Goal: Check status: Check status

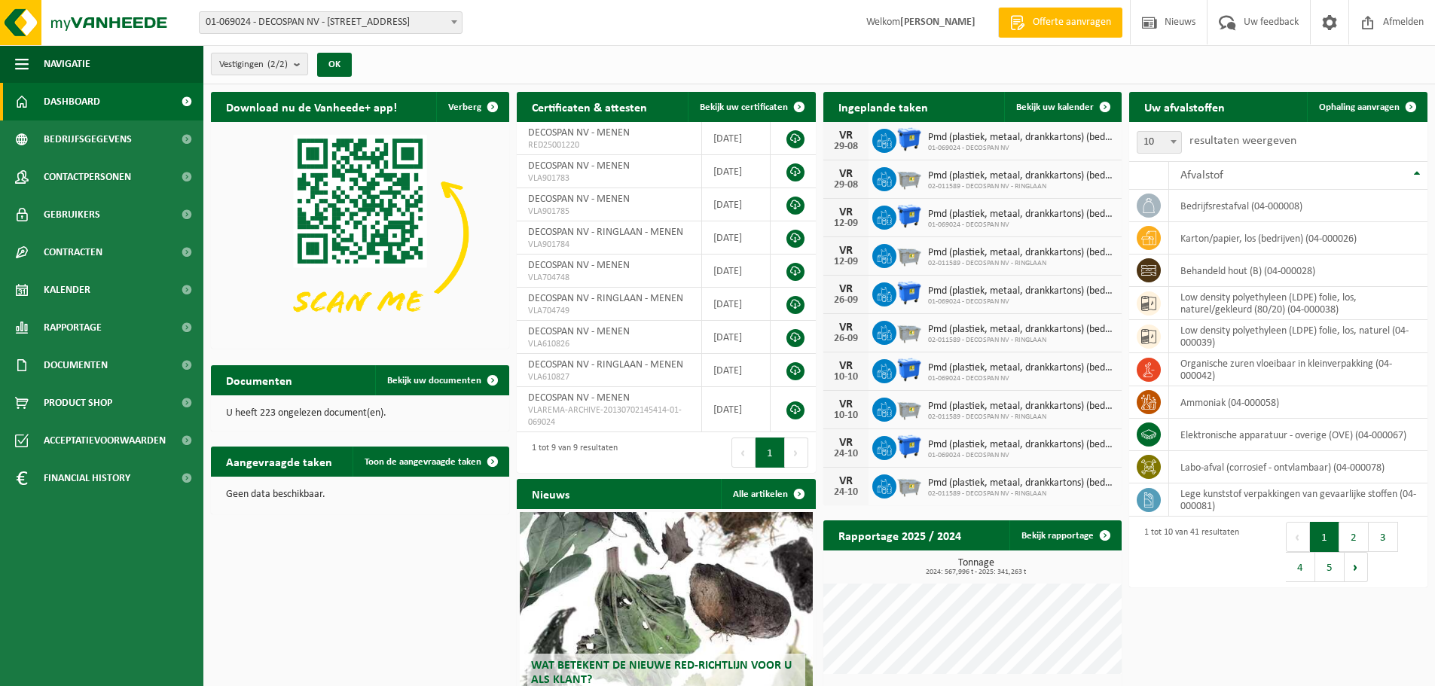
click at [302, 60] on b "submit" at bounding box center [301, 63] width 14 height 21
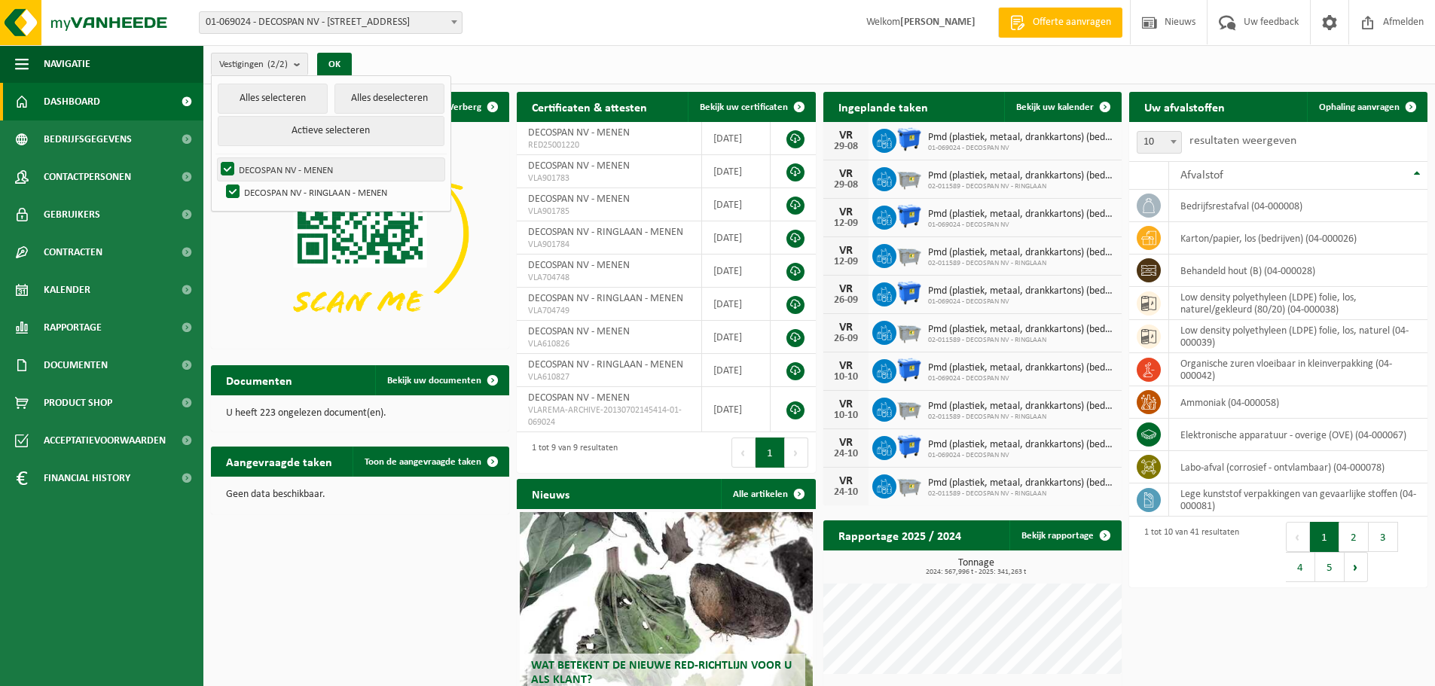
click at [282, 169] on label "DECOSPAN NV - MENEN" at bounding box center [331, 169] width 227 height 23
click at [215, 158] on input "DECOSPAN NV - MENEN" at bounding box center [215, 157] width 1 height 1
checkbox input "false"
click at [314, 190] on label "DECOSPAN NV - RINGLAAN - MENEN" at bounding box center [334, 192] width 222 height 23
click at [221, 181] on input "DECOSPAN NV - RINGLAAN - MENEN" at bounding box center [220, 180] width 1 height 1
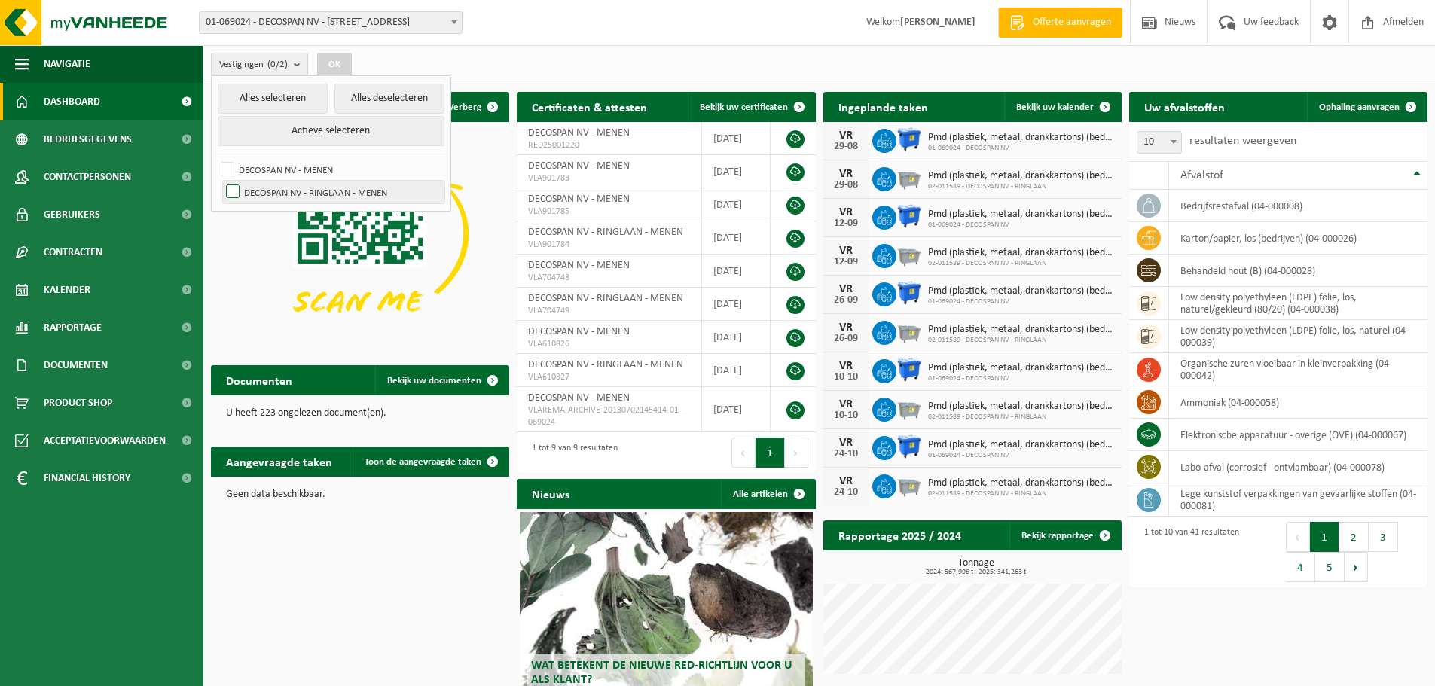
click at [314, 190] on label "DECOSPAN NV - RINGLAAN - MENEN" at bounding box center [334, 192] width 222 height 23
click at [221, 181] on input "DECOSPAN NV - RINGLAAN - MENEN" at bounding box center [220, 180] width 1 height 1
checkbox input "true"
click at [344, 67] on button "OK" at bounding box center [334, 65] width 35 height 24
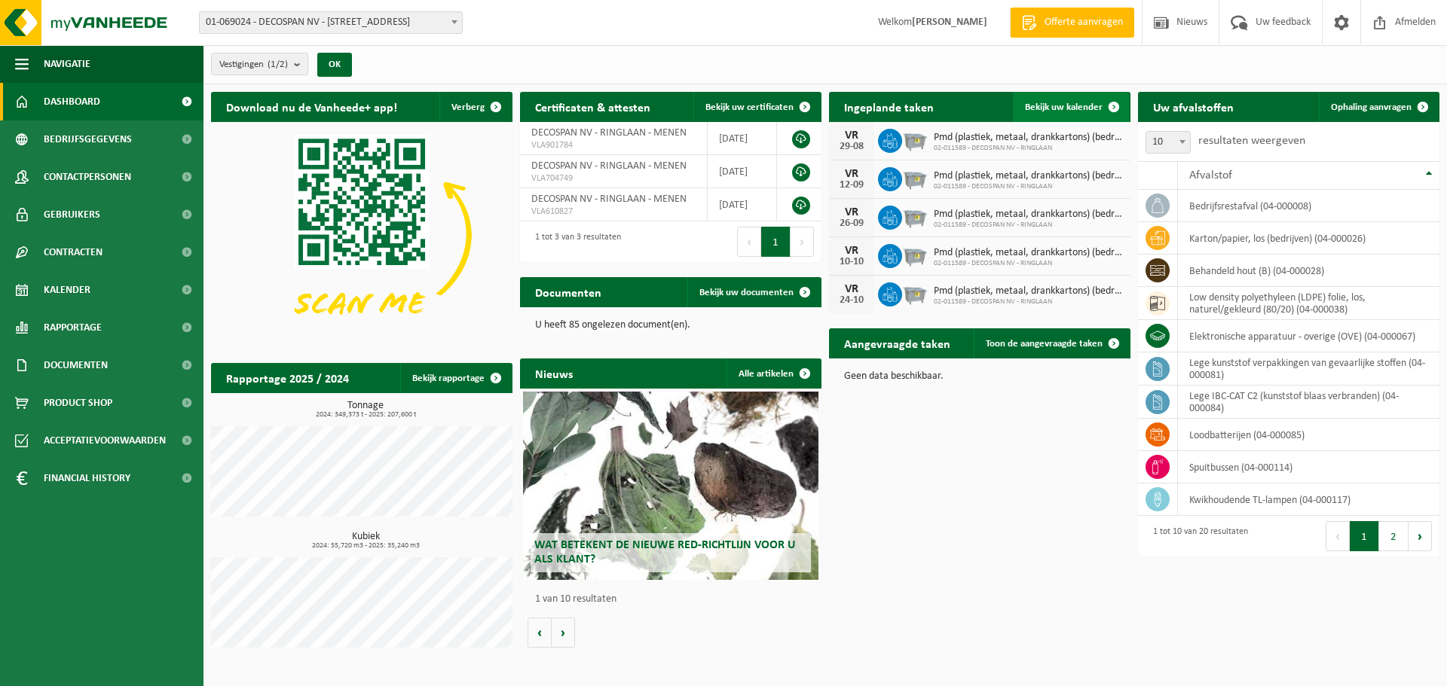
click at [1071, 105] on span "Bekijk uw kalender" at bounding box center [1064, 107] width 78 height 10
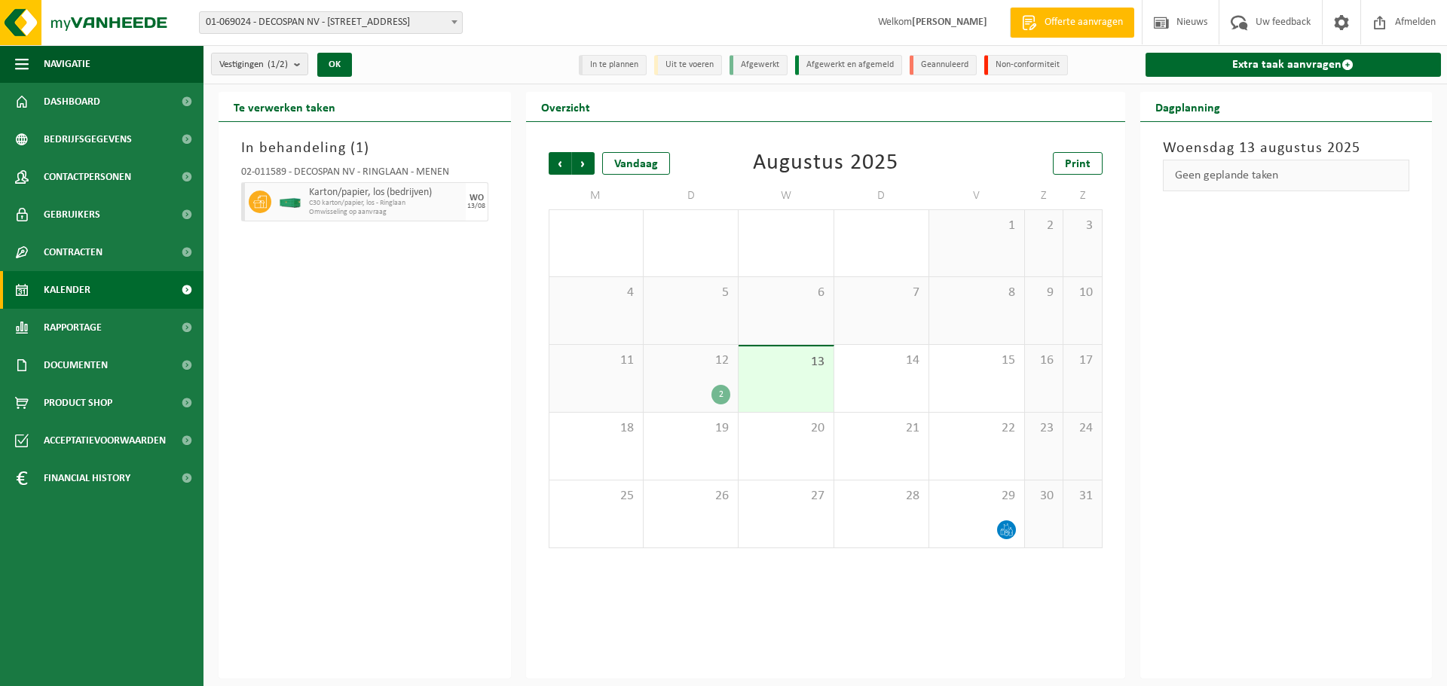
click at [717, 395] on div "2" at bounding box center [720, 395] width 19 height 20
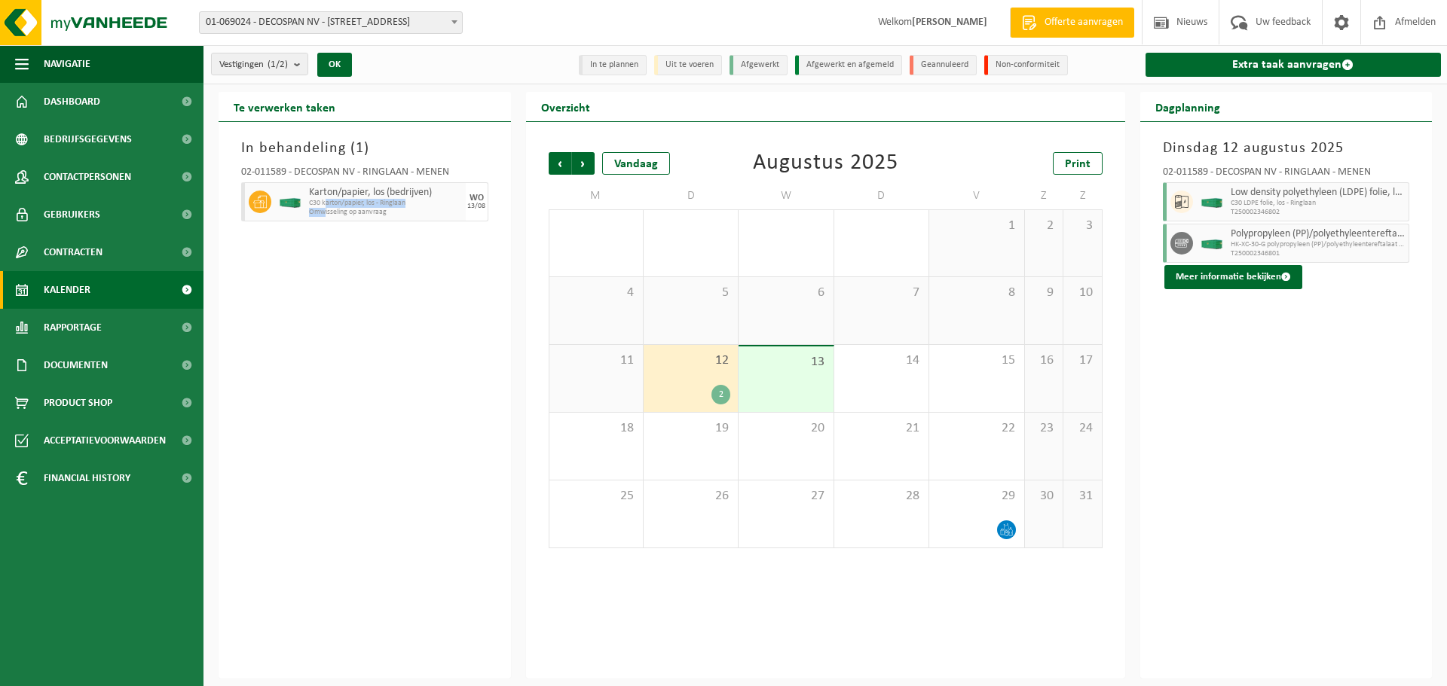
click at [324, 206] on div "Karton/papier, los (bedrijven) C30 karton/papier, los - Ringlaan Omwisseling op…" at bounding box center [385, 201] width 160 height 39
click at [343, 292] on div "In behandeling ( 1 ) 02-011589 - DECOSPAN NV - RINGLAAN - MENEN Karton/papier, …" at bounding box center [365, 400] width 292 height 557
